Goal: Task Accomplishment & Management: Manage account settings

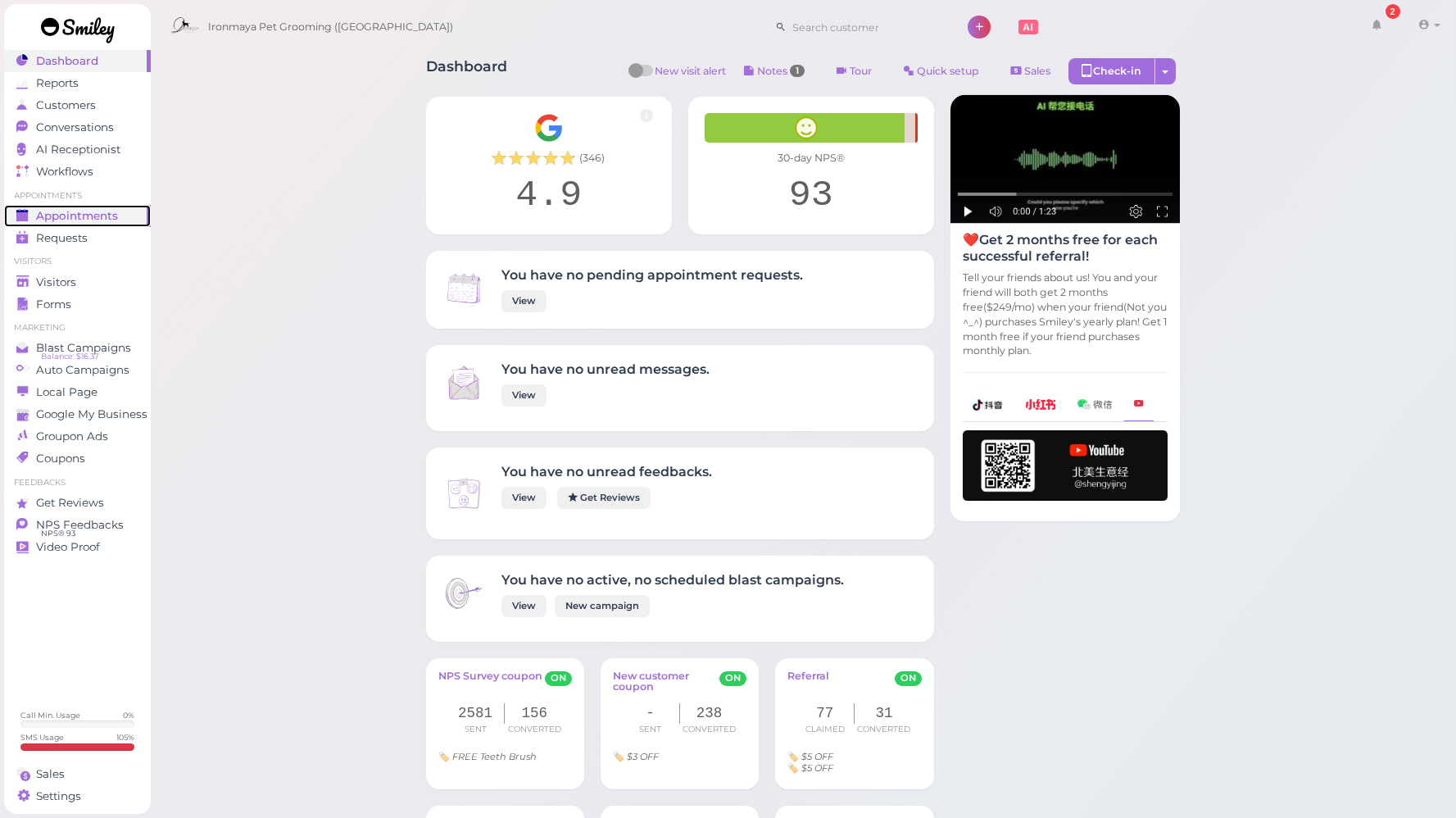
click at [107, 218] on span "Appointments" at bounding box center [77, 216] width 82 height 14
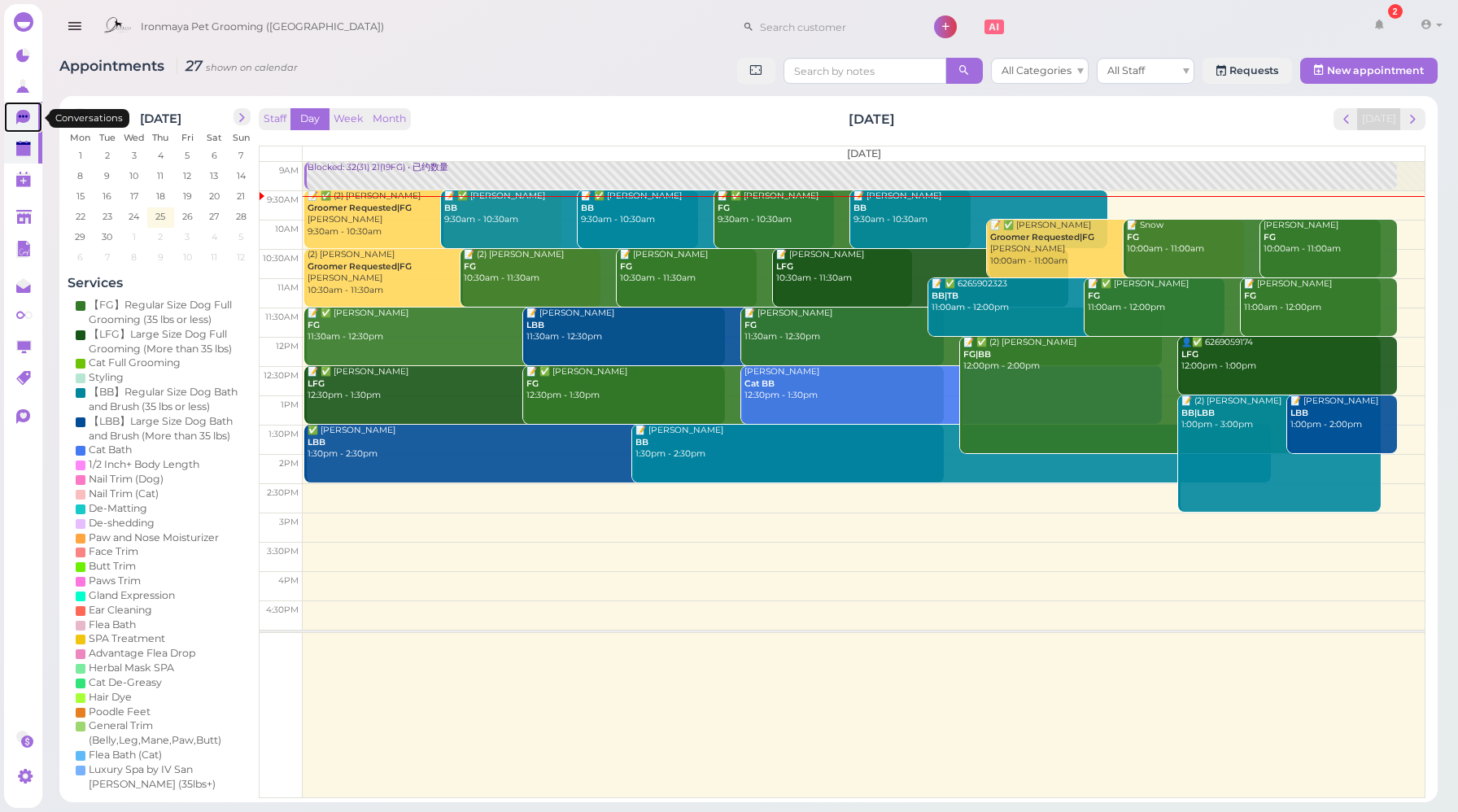
click at [17, 117] on icon at bounding box center [23, 117] width 14 height 15
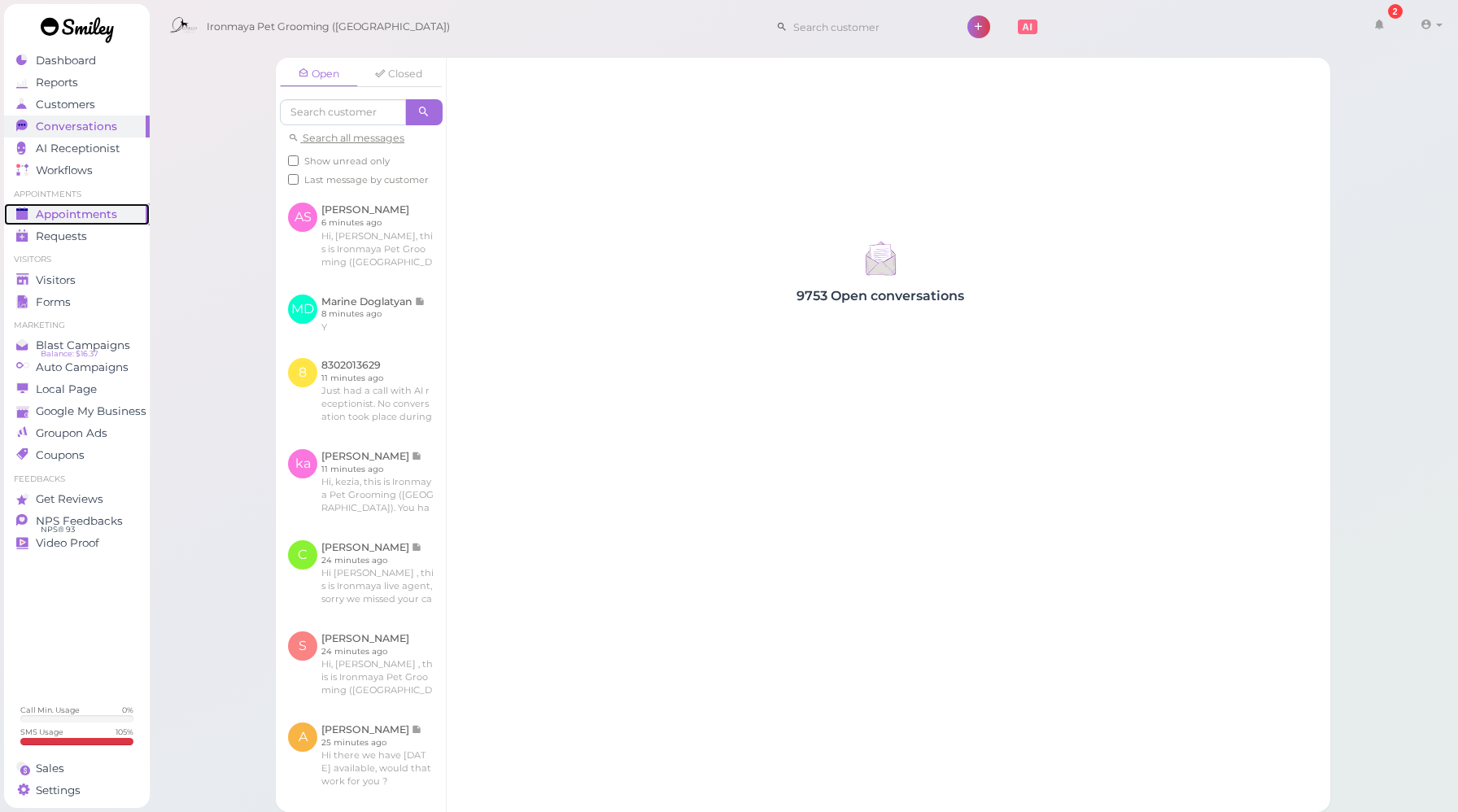
click at [76, 215] on span "Appointments" at bounding box center [77, 214] width 82 height 14
